Goal: Navigation & Orientation: Find specific page/section

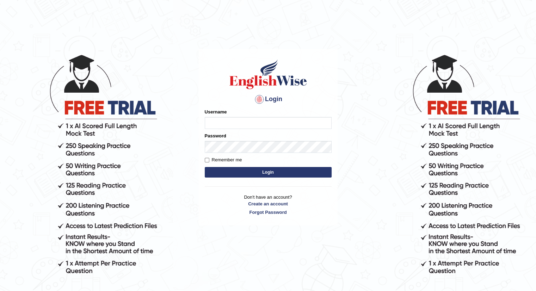
type input "krishnaprajapati_parramatta"
click at [225, 121] on input "krishnaprajapati_parramatta" at bounding box center [268, 123] width 127 height 12
click at [258, 171] on button "Login" at bounding box center [268, 172] width 127 height 11
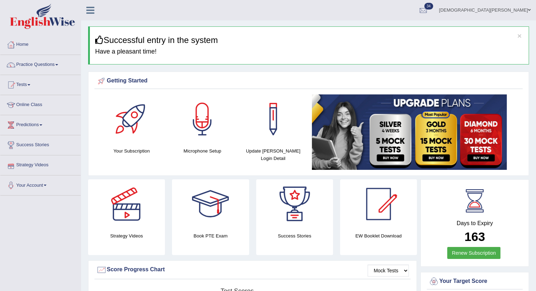
click at [39, 167] on link "Strategy Videos" at bounding box center [40, 164] width 80 height 18
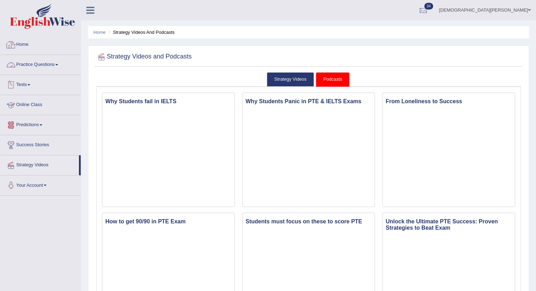
click at [21, 40] on link "Home" at bounding box center [40, 44] width 80 height 18
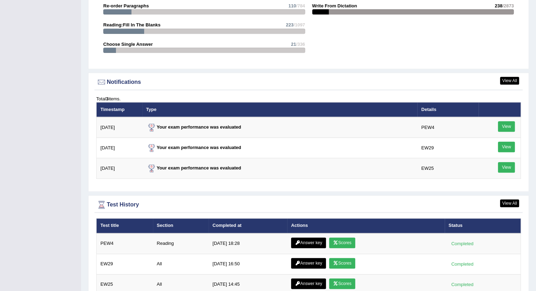
scroll to position [775, 0]
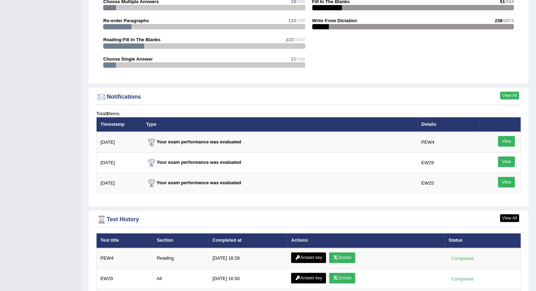
click at [510, 93] on link "View All" at bounding box center [509, 96] width 19 height 8
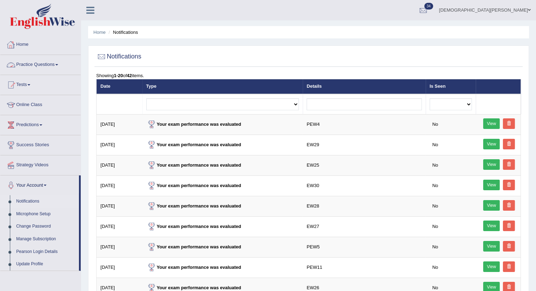
click at [28, 46] on link "Home" at bounding box center [40, 44] width 80 height 18
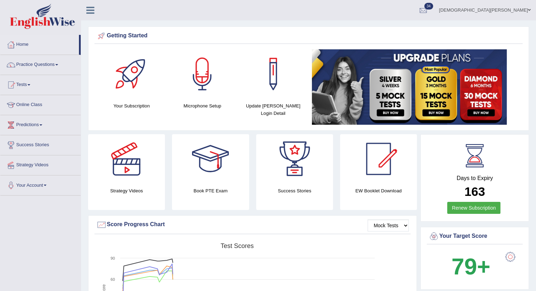
click at [387, 169] on div at bounding box center [378, 158] width 49 height 49
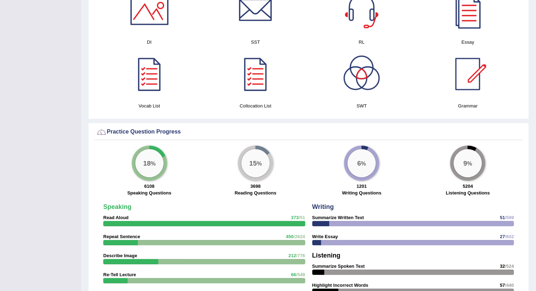
scroll to position [352, 0]
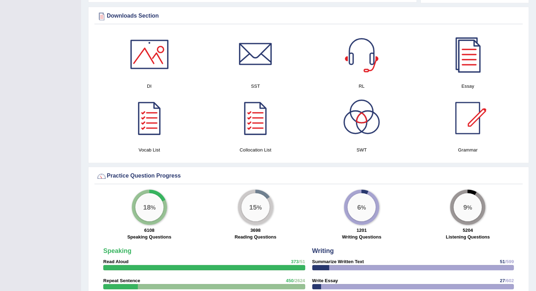
click at [470, 65] on div at bounding box center [467, 54] width 49 height 49
